Goal: Find specific page/section: Find specific page/section

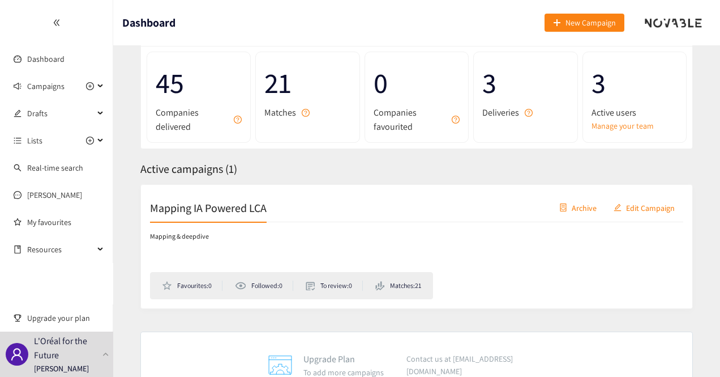
scroll to position [109, 0]
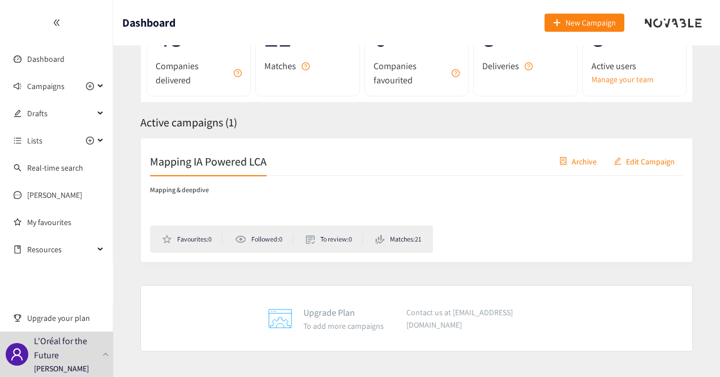
click at [240, 157] on h2 "Mapping IA Powered LCA" at bounding box center [208, 161] width 117 height 16
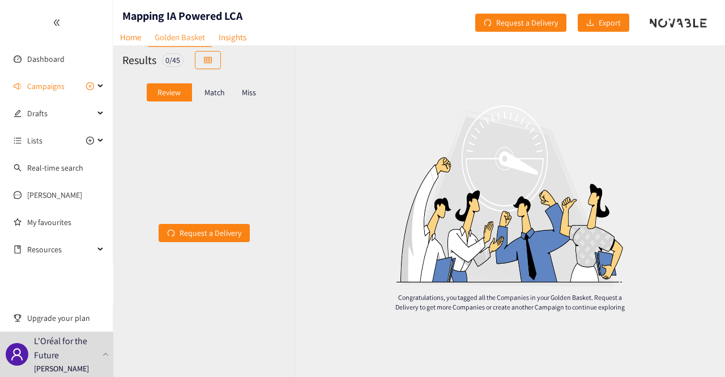
click at [218, 84] on div "Match" at bounding box center [214, 92] width 45 height 18
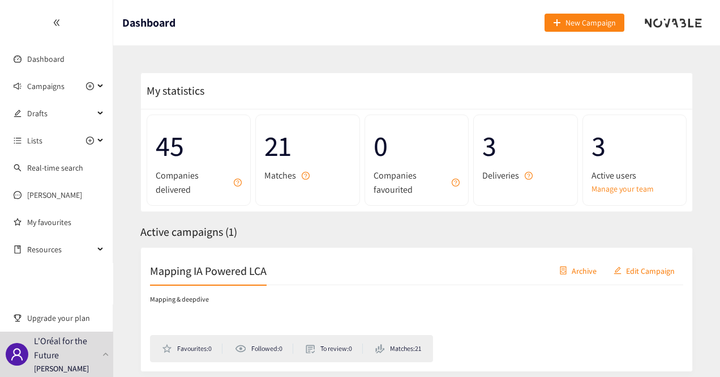
click at [214, 270] on h2 "Mapping IA Powered LCA" at bounding box center [208, 270] width 117 height 16
